Goal: Information Seeking & Learning: Learn about a topic

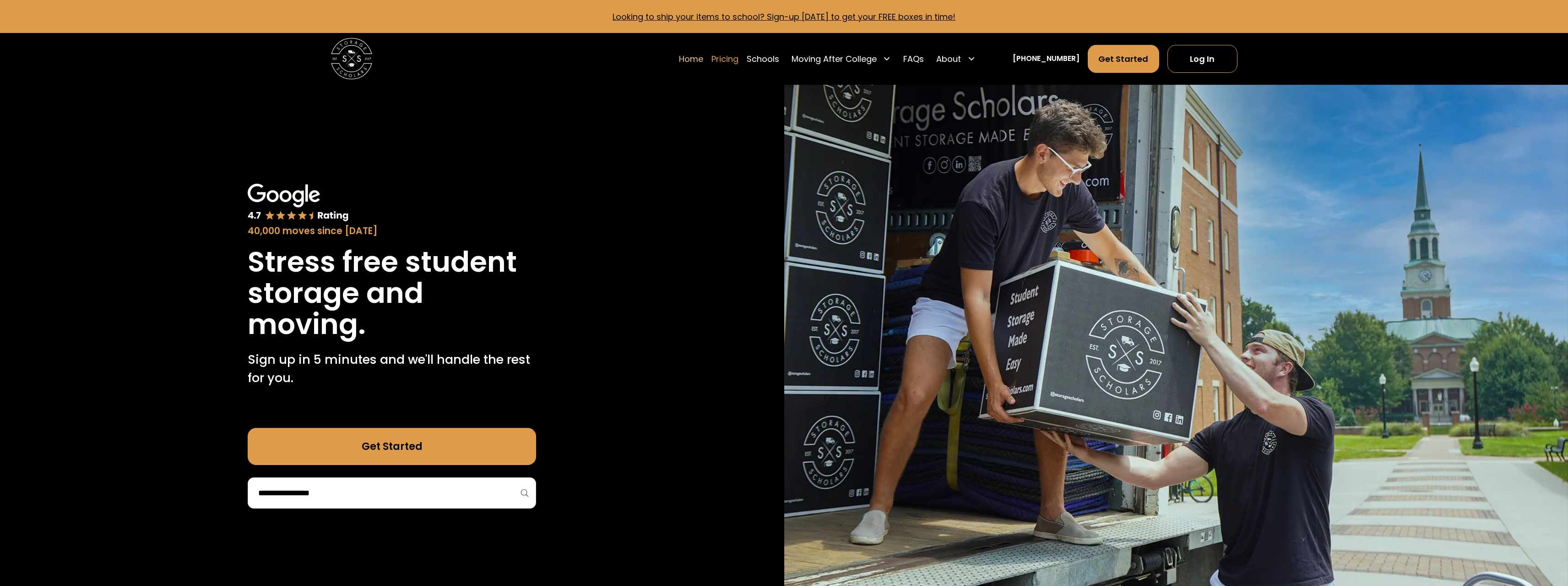
click at [733, 65] on link "Pricing" at bounding box center [725, 58] width 27 height 29
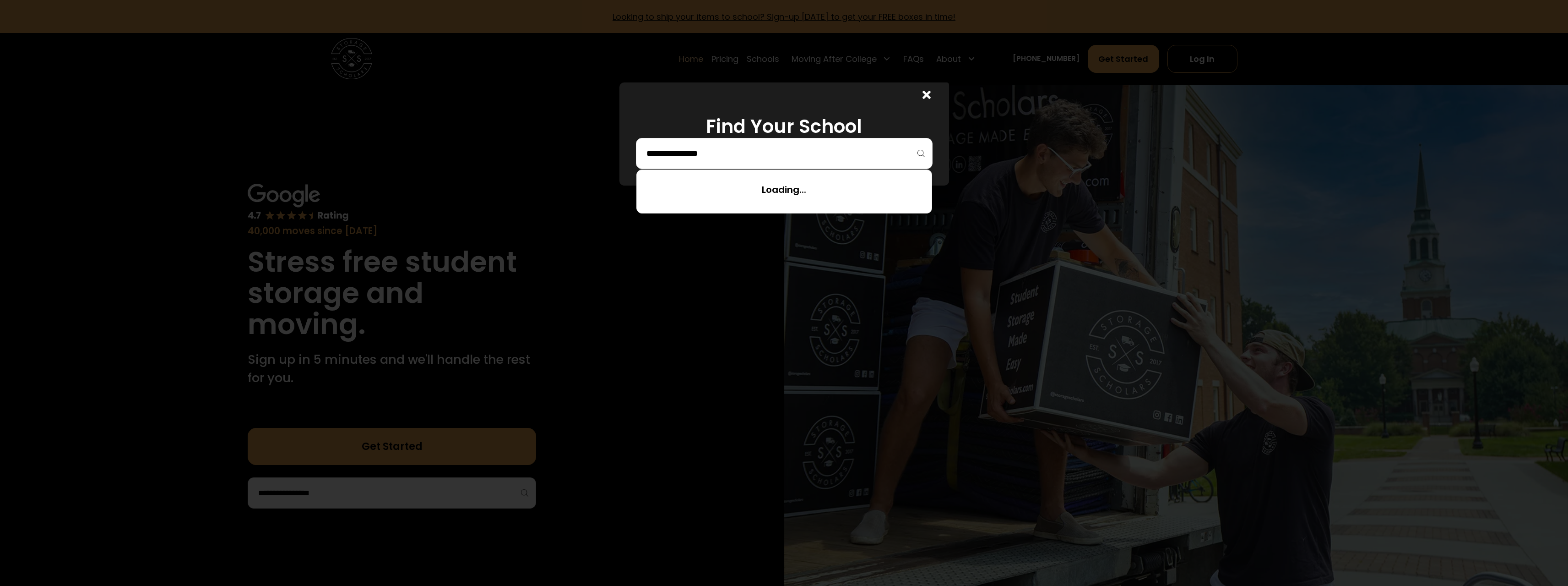
click at [719, 152] on input "search" at bounding box center [784, 154] width 278 height 16
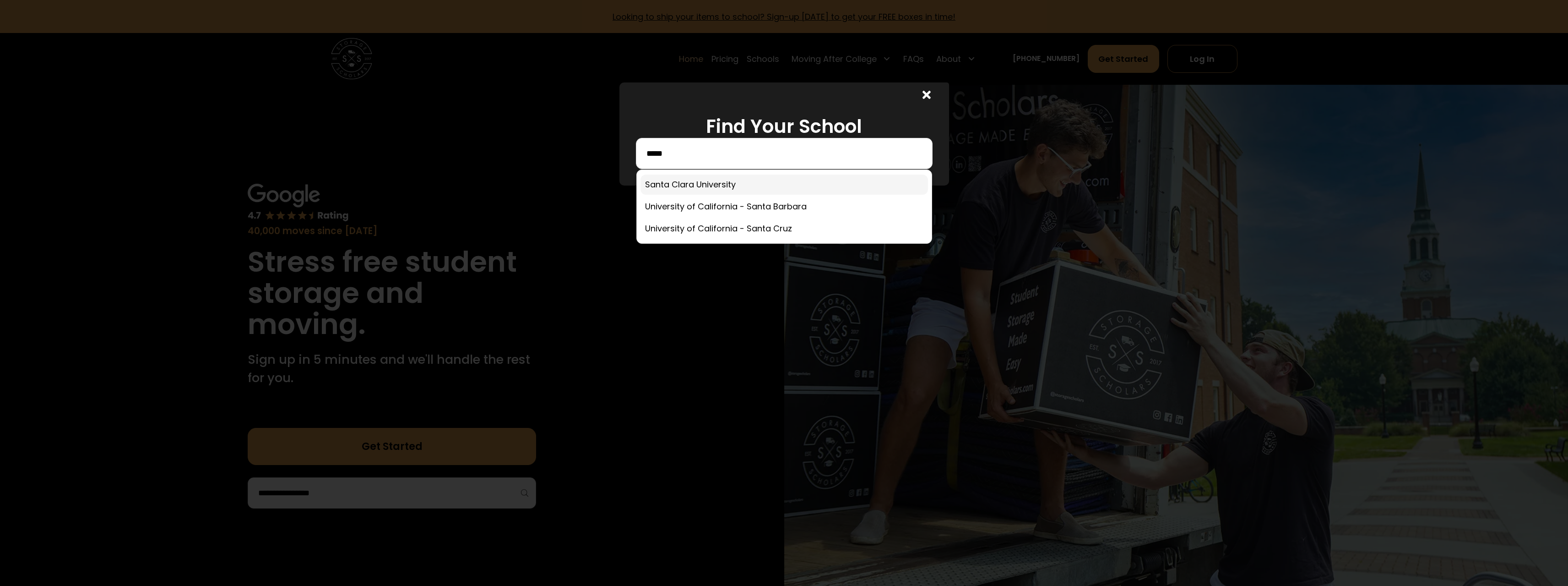
type input "*****"
click at [699, 186] on link at bounding box center [784, 185] width 287 height 20
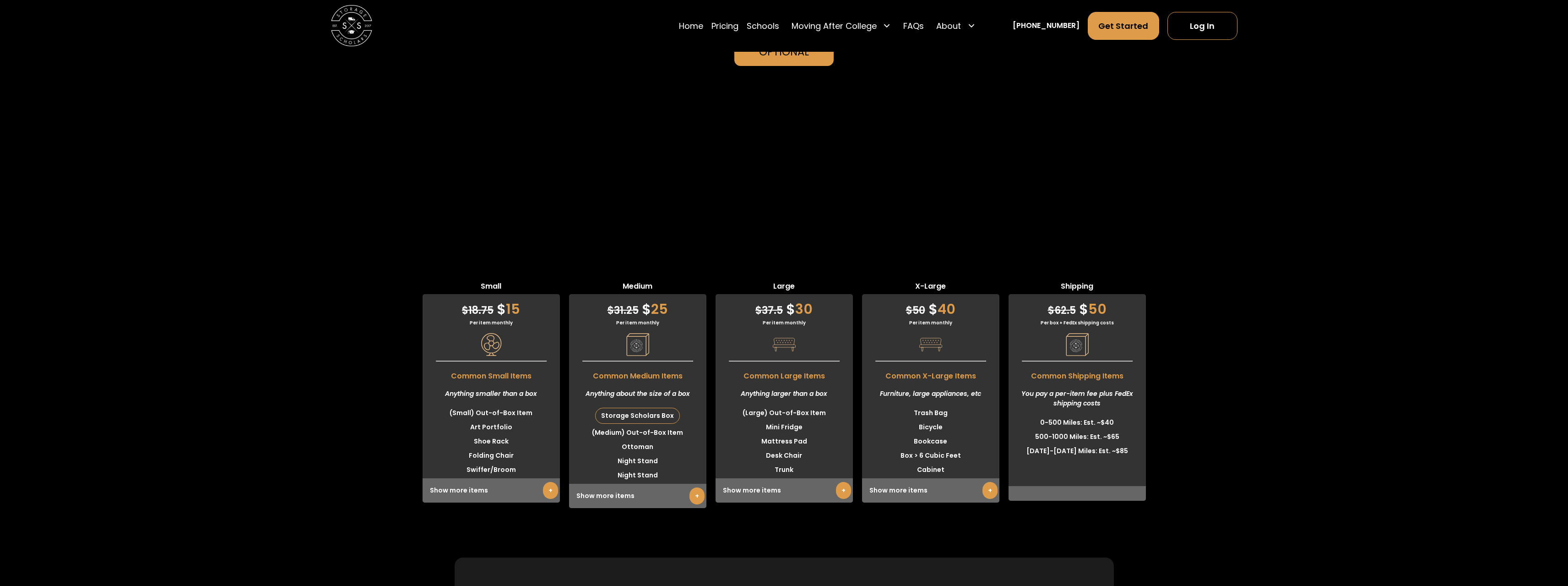
scroll to position [2734, 0]
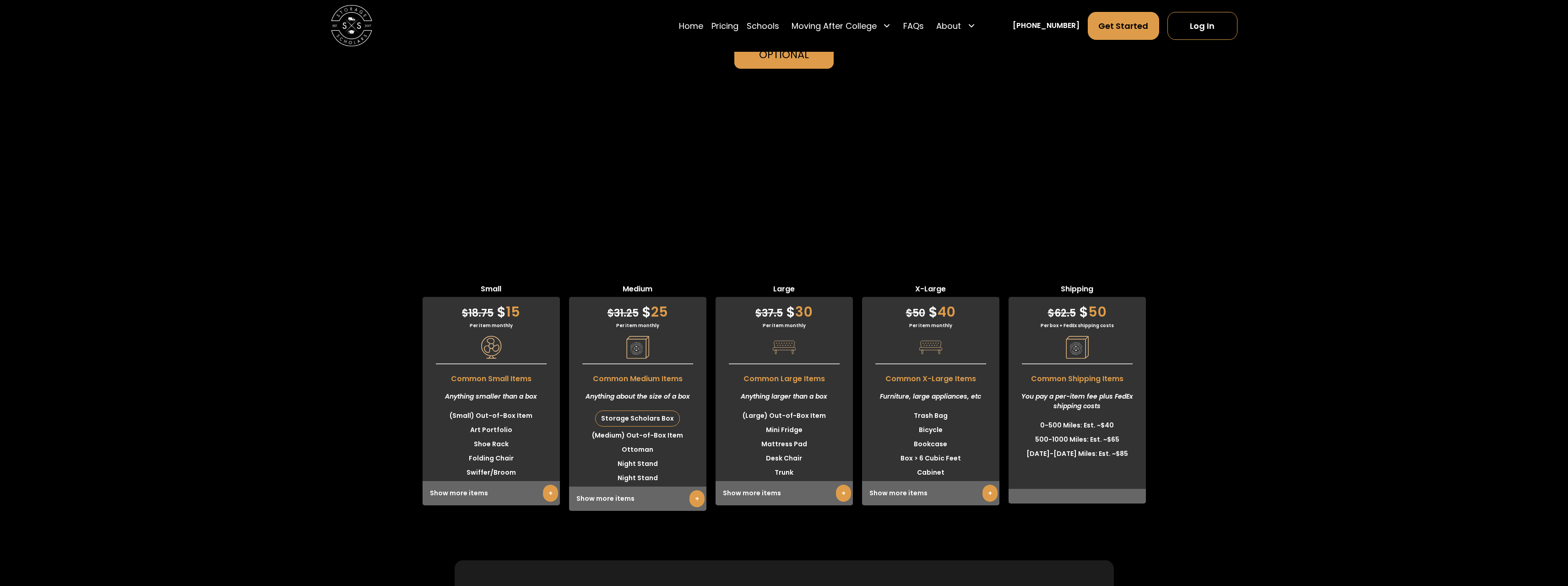
click at [695, 490] on link "+" at bounding box center [697, 499] width 15 height 17
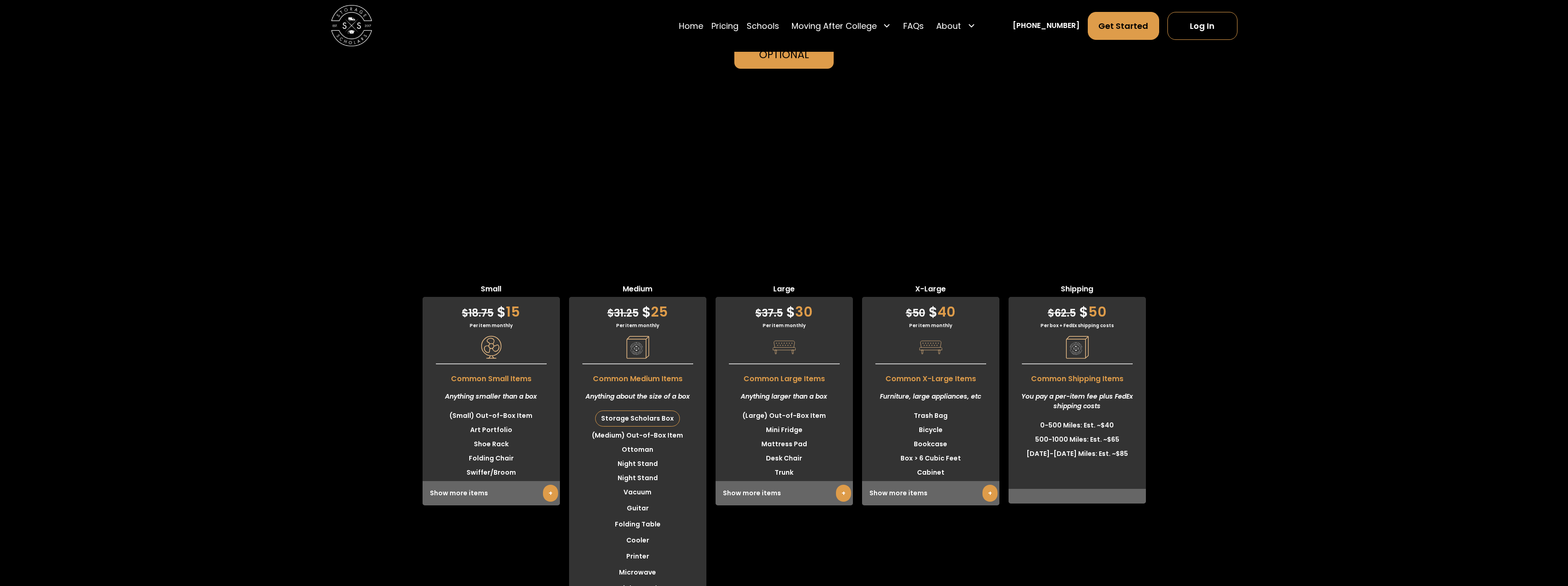
click at [553, 481] on div "Show more items +" at bounding box center [491, 493] width 138 height 24
click at [549, 485] on link "+" at bounding box center [550, 493] width 15 height 17
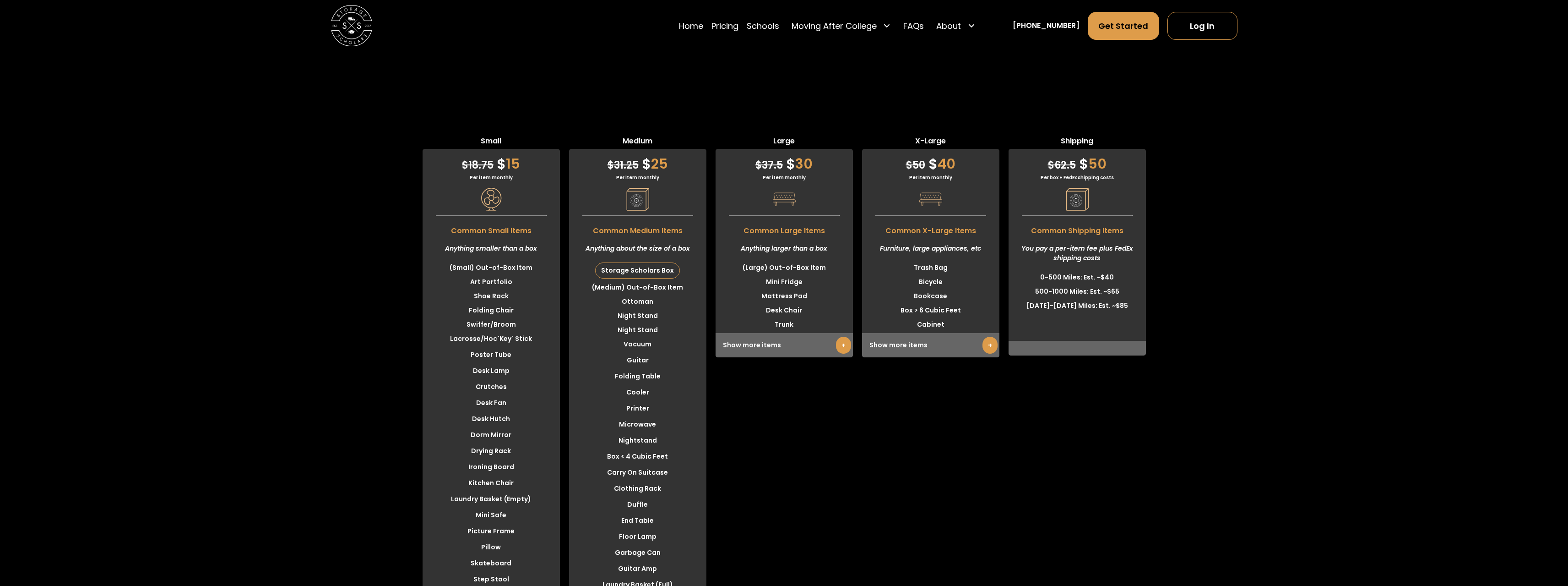
scroll to position [2883, 0]
click at [1129, 221] on span "Common Shipping Items" at bounding box center [1077, 228] width 138 height 16
click at [922, 27] on link "FAQs" at bounding box center [914, 26] width 21 height 29
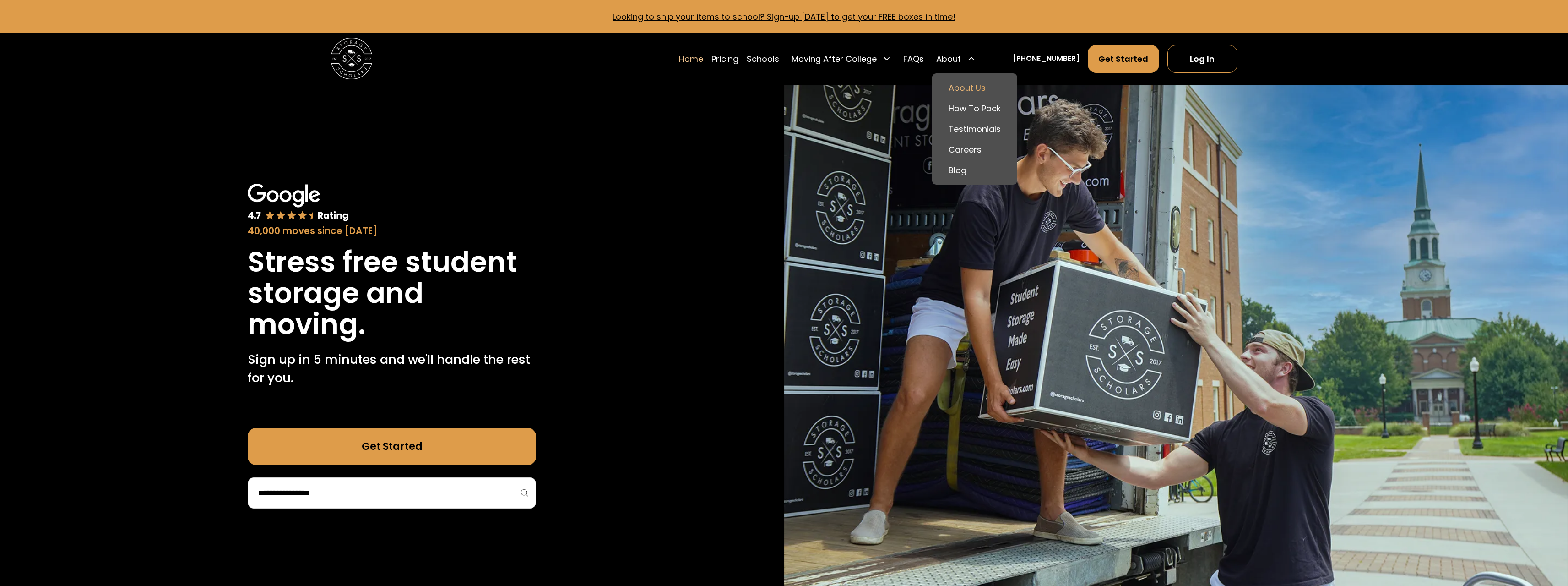
click at [975, 86] on link "About Us" at bounding box center [975, 88] width 77 height 21
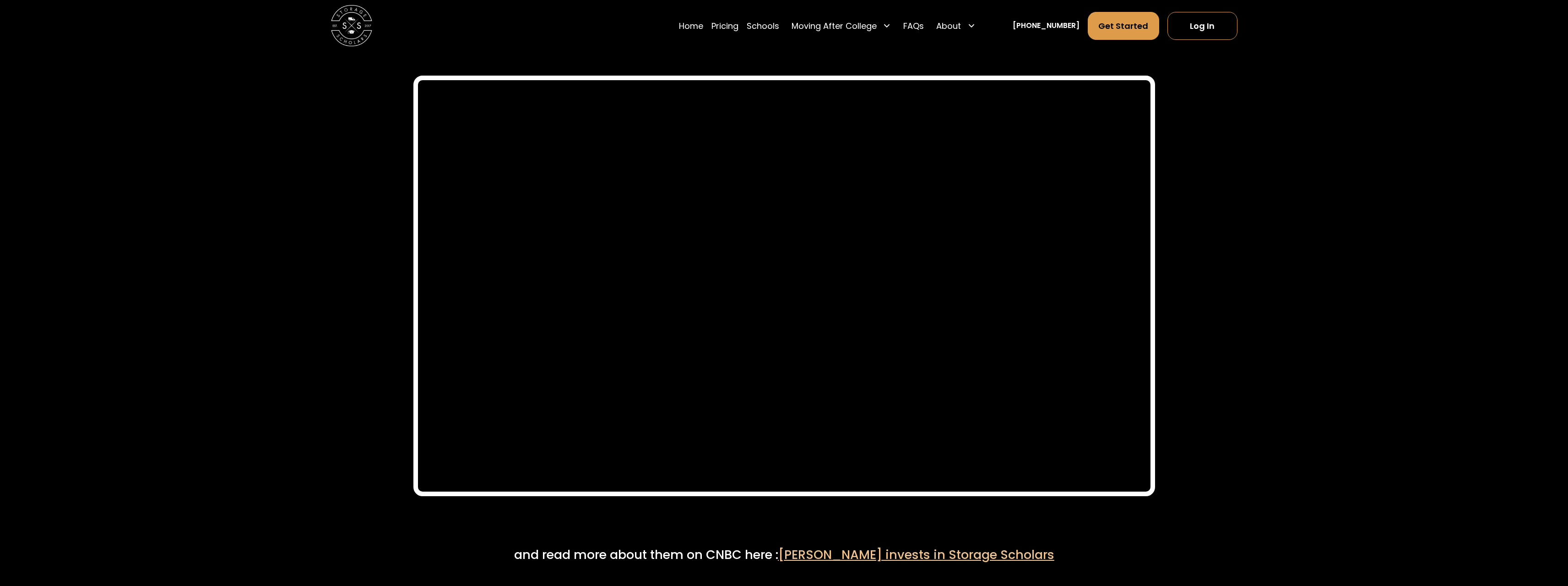
scroll to position [4902, 0]
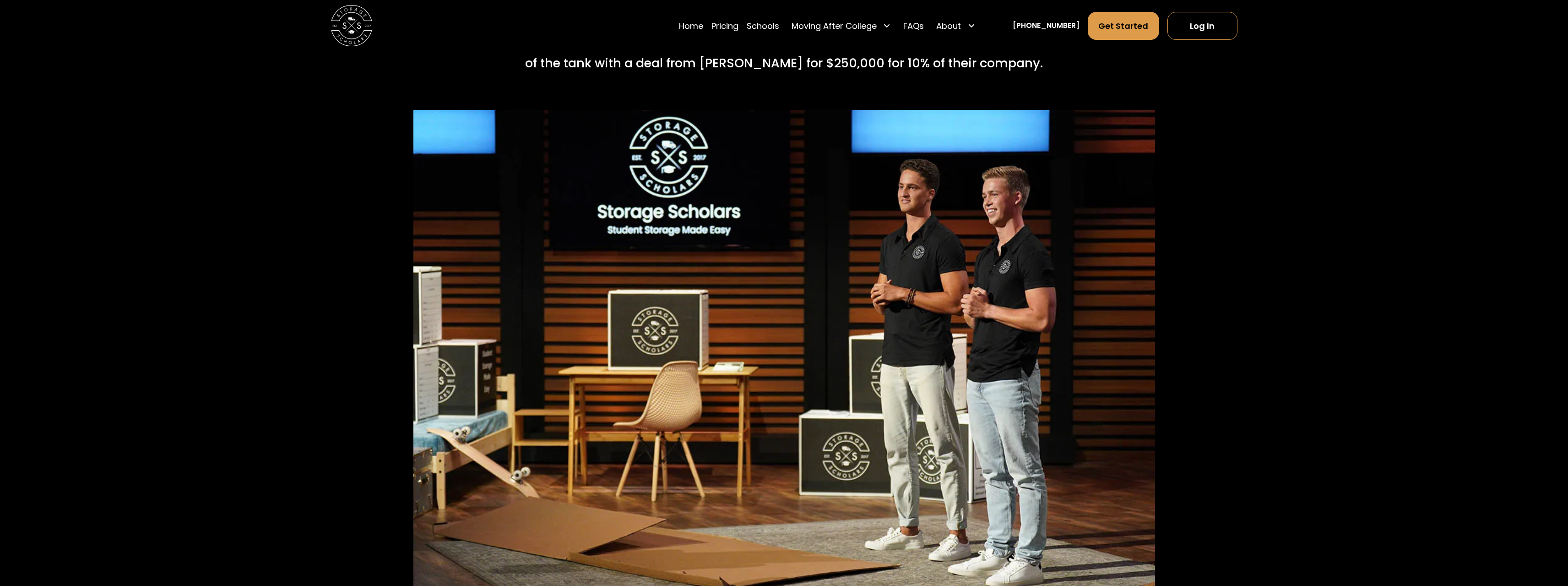
click at [938, 309] on img at bounding box center [784, 358] width 741 height 495
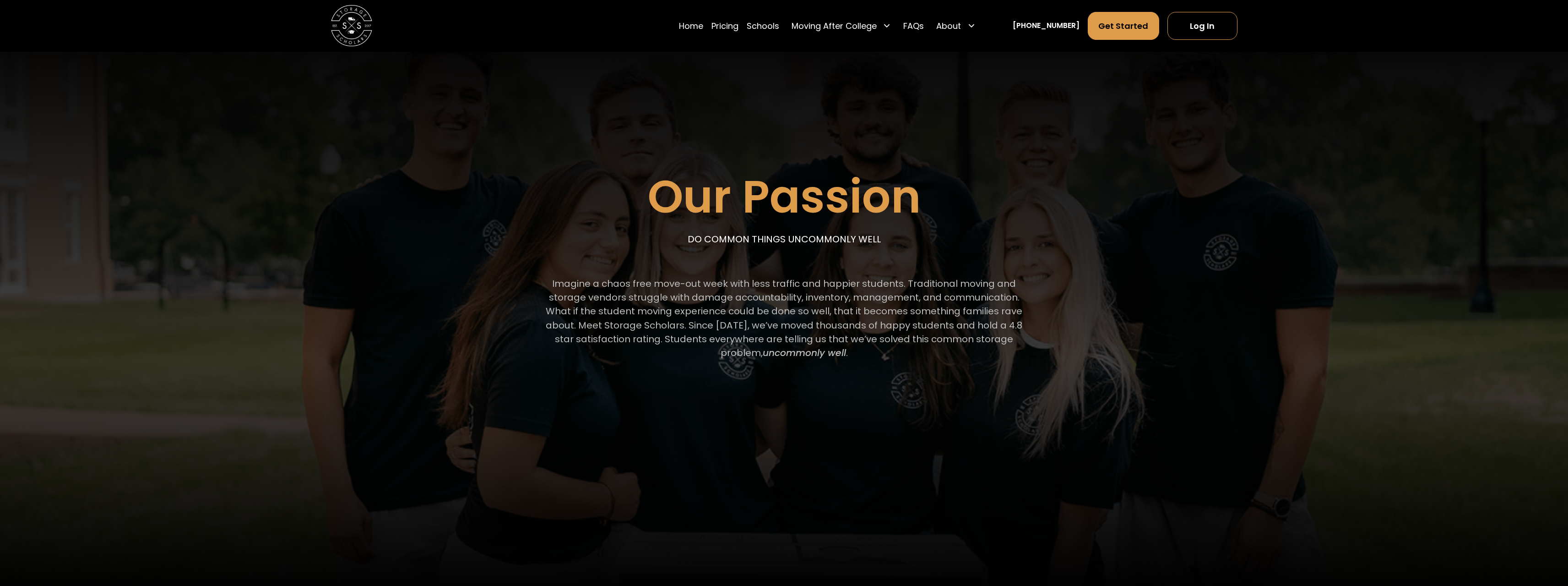
scroll to position [46, 0]
click at [738, 27] on link "Pricing" at bounding box center [725, 26] width 27 height 29
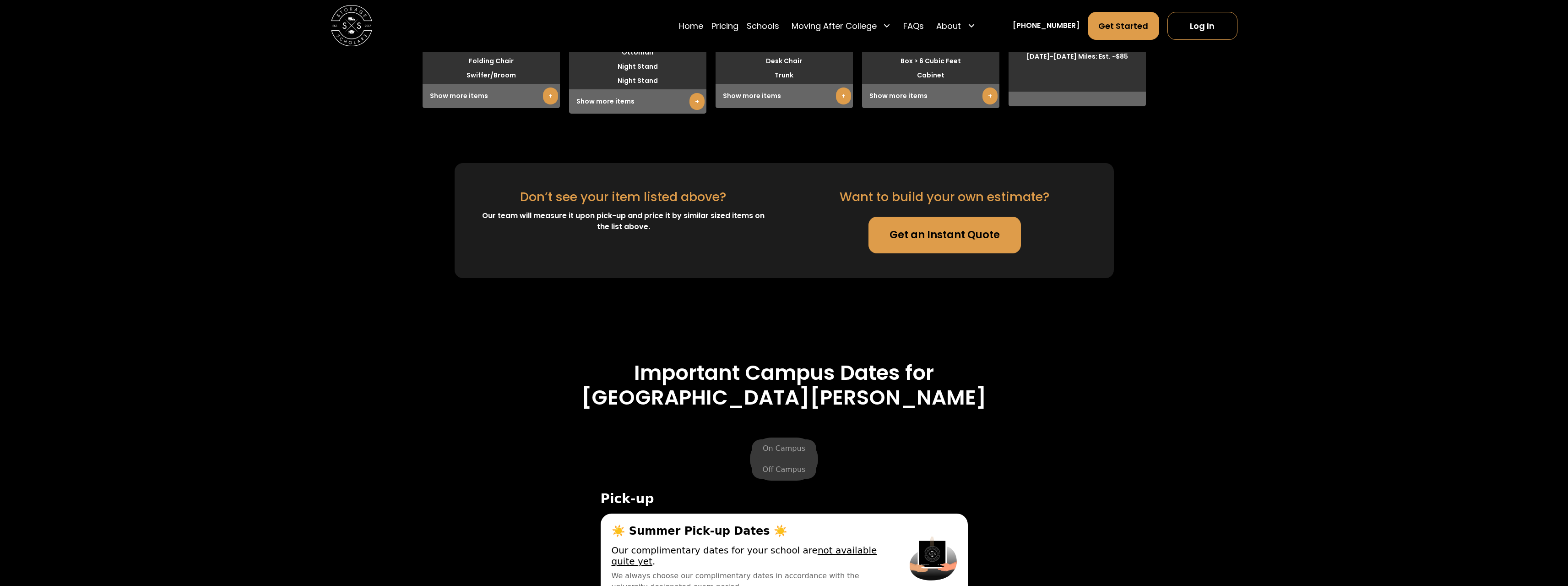
scroll to position [3101, 0]
